Goal: Find specific page/section: Find specific page/section

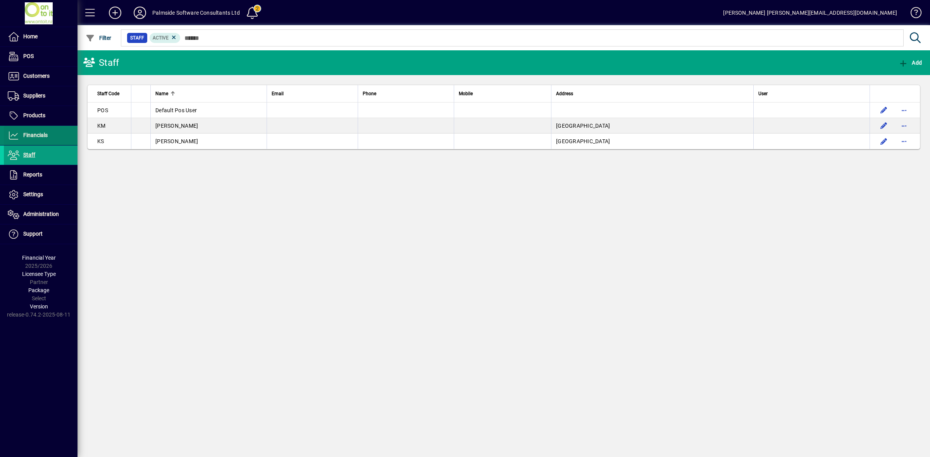
click at [37, 131] on span at bounding box center [41, 135] width 74 height 19
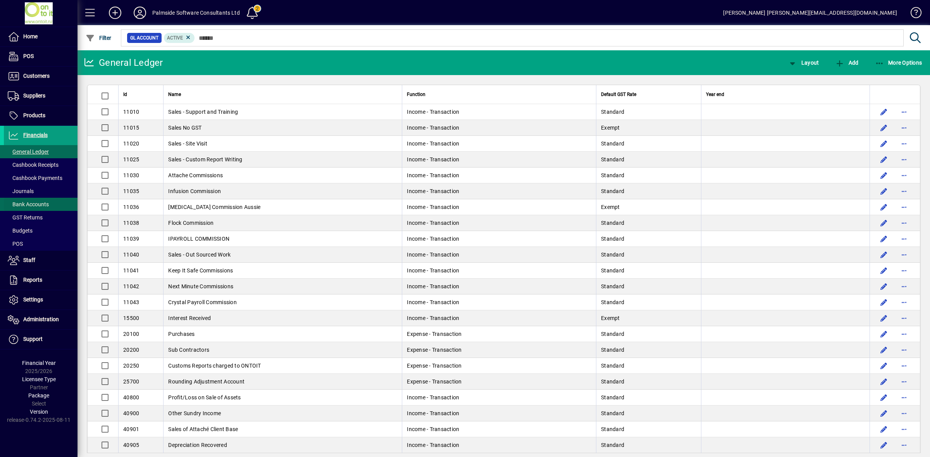
click at [34, 202] on span "Bank Accounts" at bounding box center [28, 204] width 41 height 6
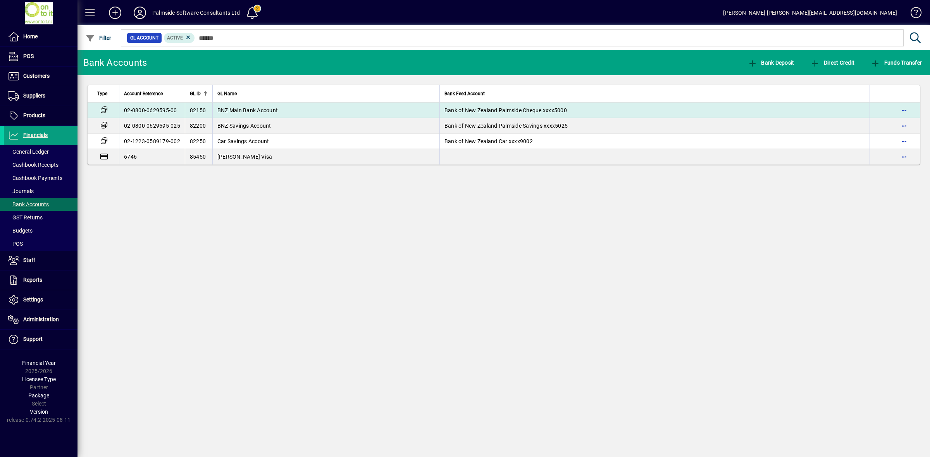
click at [515, 114] on td "Bank of New Zealand Palmside Cheque xxxx5000" at bounding box center [654, 110] width 430 height 15
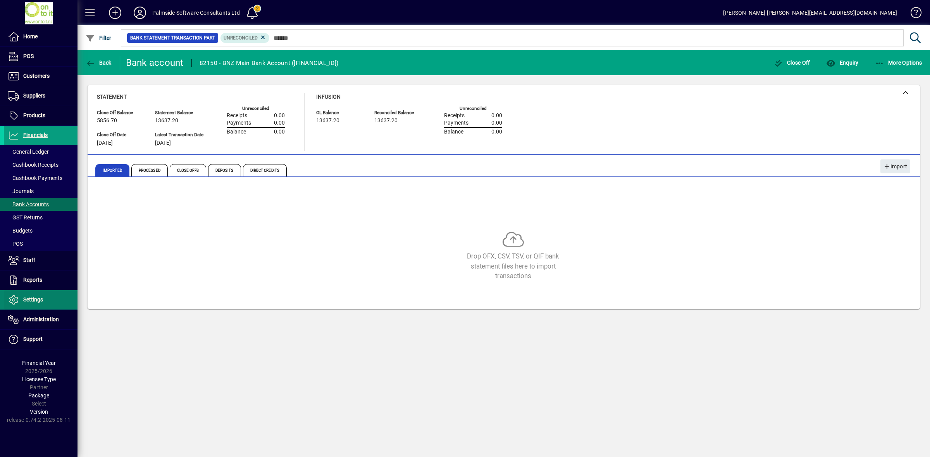
click at [30, 300] on span "Settings" at bounding box center [33, 300] width 20 height 6
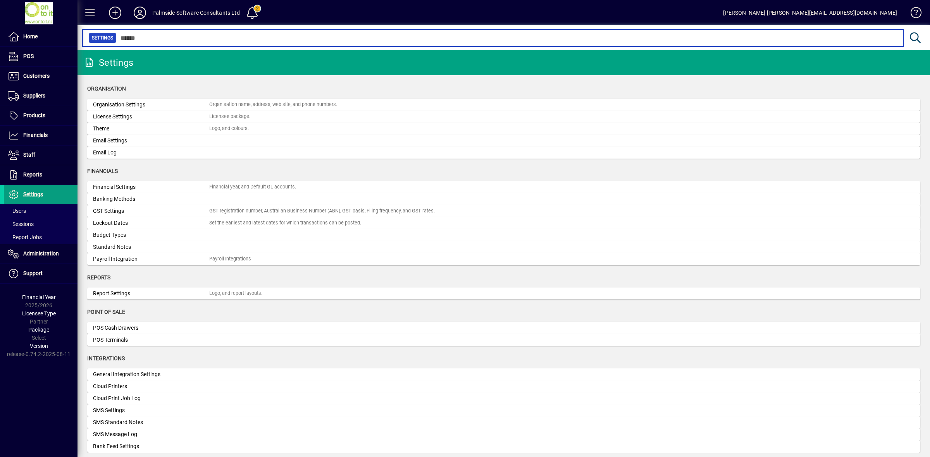
click at [199, 34] on input "text" at bounding box center [507, 38] width 781 height 11
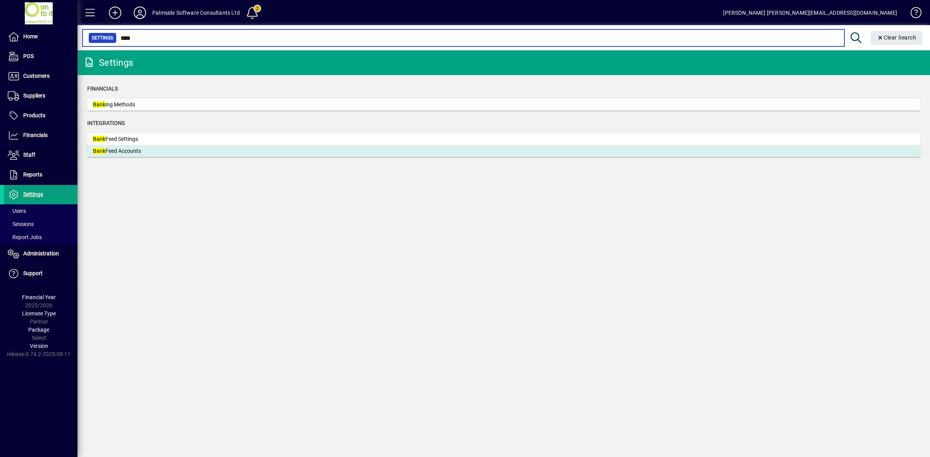
type input "****"
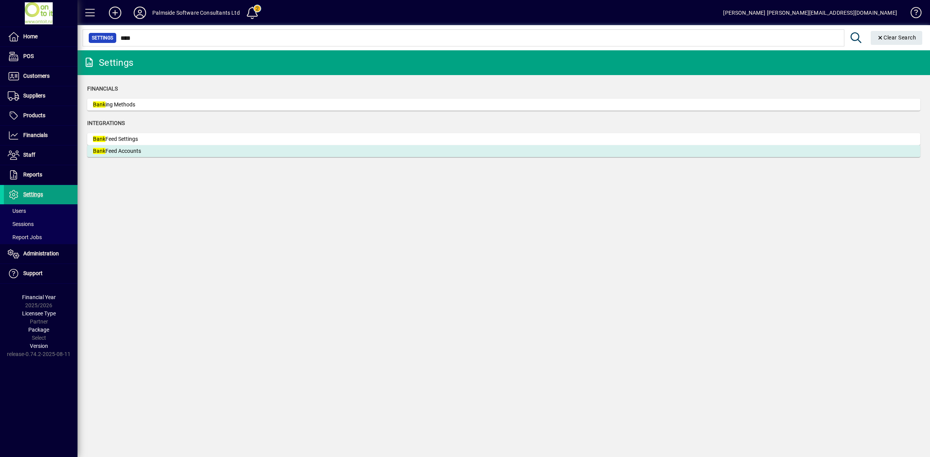
click at [143, 150] on div "Bank Feed Accounts" at bounding box center [151, 151] width 116 height 8
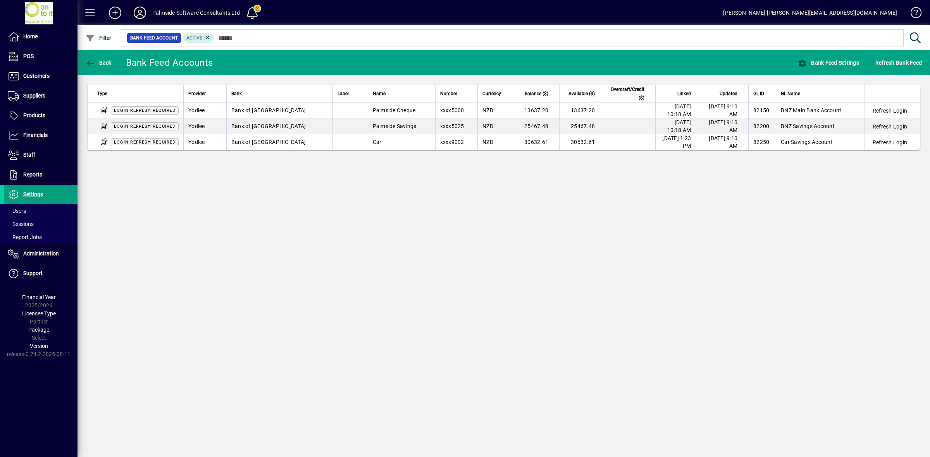
click at [141, 10] on icon at bounding box center [139, 13] width 15 height 12
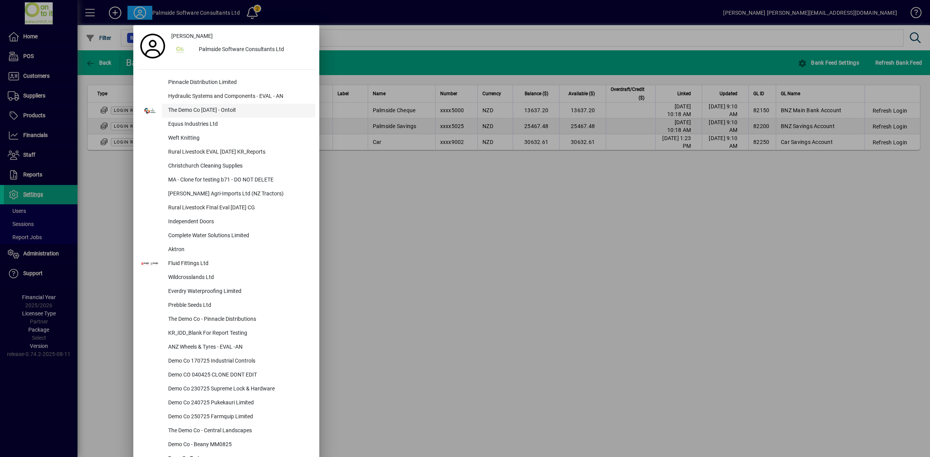
click at [191, 111] on div "The Demo Co [DATE] - Ontoit" at bounding box center [238, 111] width 153 height 14
